Goal: Transaction & Acquisition: Subscribe to service/newsletter

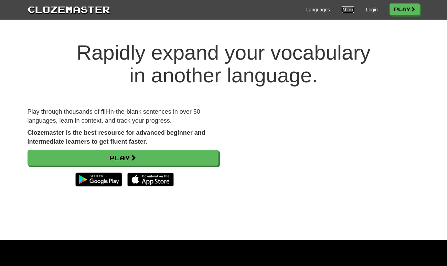
click at [342, 9] on link "About" at bounding box center [348, 9] width 13 height 7
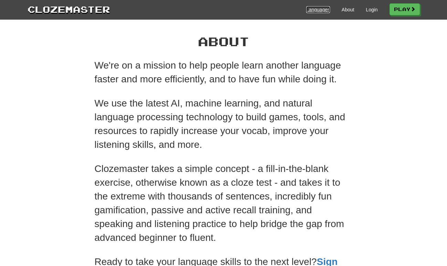
click at [320, 8] on link "Languages" at bounding box center [318, 9] width 24 height 7
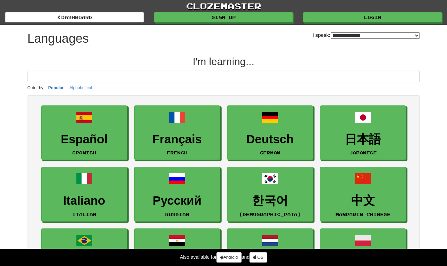
select select "*******"
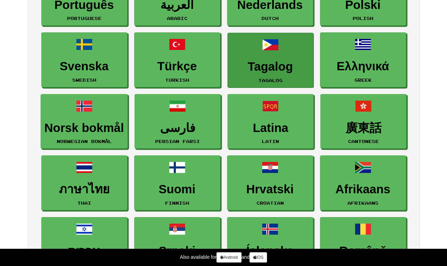
scroll to position [264, 0]
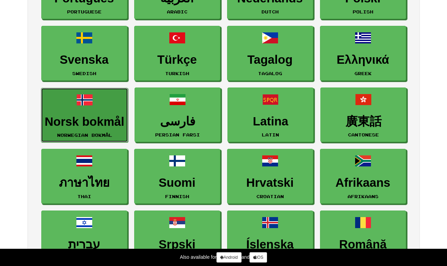
click at [99, 119] on h3 "Norsk bokmål" at bounding box center [85, 121] width 80 height 13
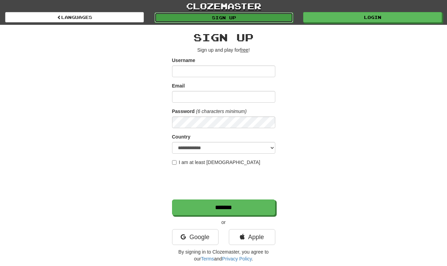
click at [240, 19] on link "Sign up" at bounding box center [224, 17] width 139 height 10
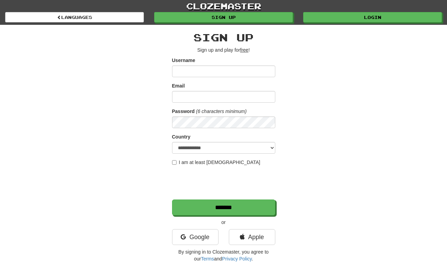
click at [226, 71] on input "Username" at bounding box center [223, 71] width 103 height 12
type input "**********"
click at [173, 159] on label "I am at least 16 years old" at bounding box center [216, 162] width 88 height 7
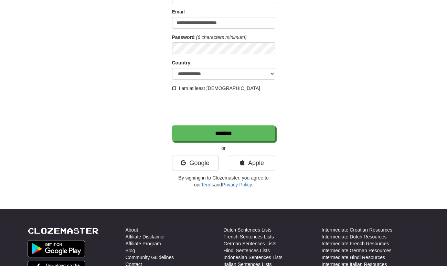
scroll to position [96, 0]
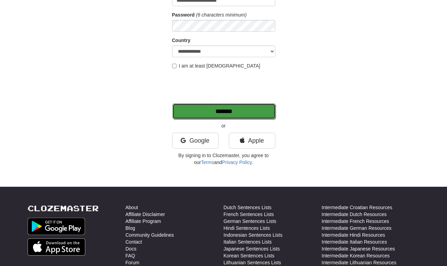
click at [247, 114] on input "*******" at bounding box center [223, 111] width 103 height 16
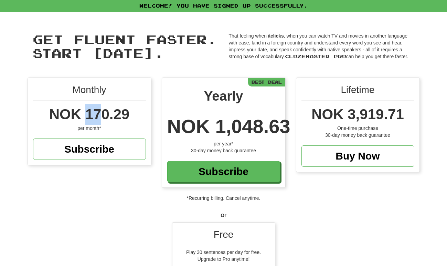
drag, startPoint x: 101, startPoint y: 116, endPoint x: 88, endPoint y: 116, distance: 12.7
click at [88, 116] on span "NOK 170.29" at bounding box center [89, 114] width 80 height 16
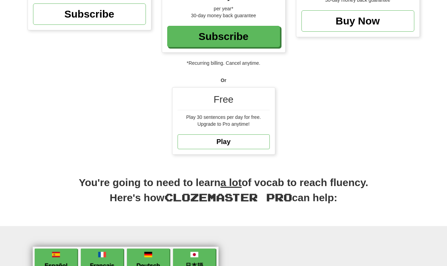
scroll to position [130, 0]
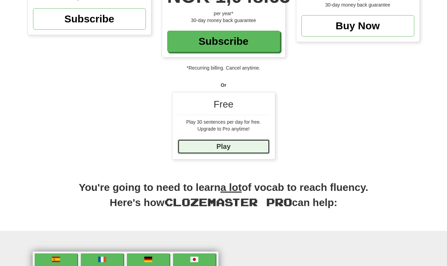
click at [206, 145] on link "Play" at bounding box center [224, 146] width 92 height 15
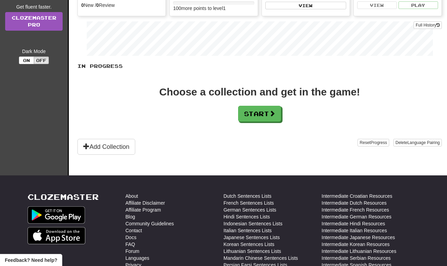
scroll to position [108, 0]
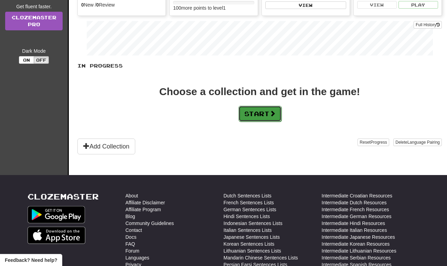
click at [262, 113] on button "Start" at bounding box center [260, 114] width 43 height 16
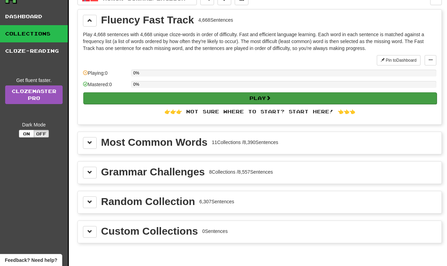
scroll to position [35, 0]
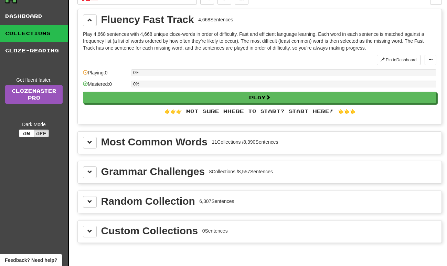
click at [213, 140] on div "11 Collections / 8,390 Sentences" at bounding box center [245, 141] width 66 height 7
click at [95, 142] on button at bounding box center [90, 143] width 14 height 12
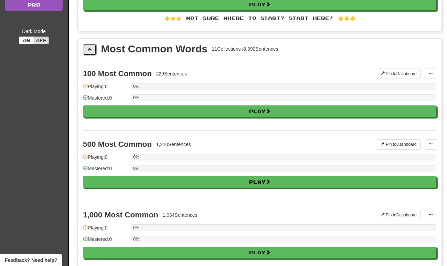
scroll to position [128, 0]
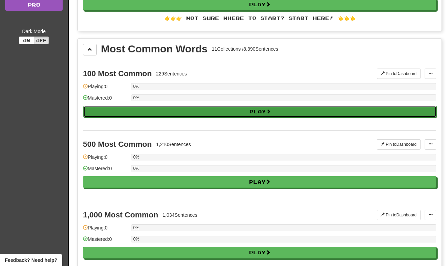
click at [222, 112] on button "Play" at bounding box center [260, 112] width 354 height 12
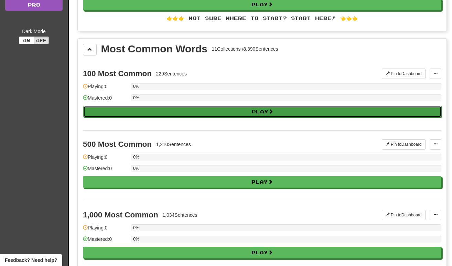
select select "**"
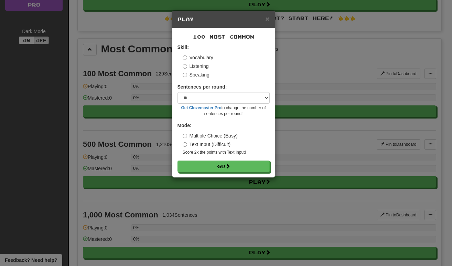
click at [333, 70] on div "× Play 100 Most Common Skill: Vocabulary Listening Speaking Sentences per round…" at bounding box center [226, 133] width 452 height 266
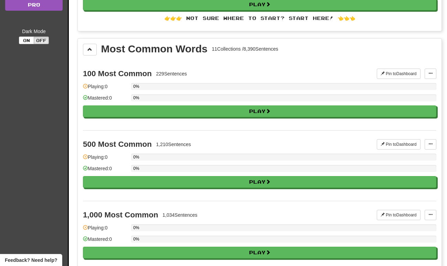
scroll to position [0, 0]
